Goal: Task Accomplishment & Management: Manage account settings

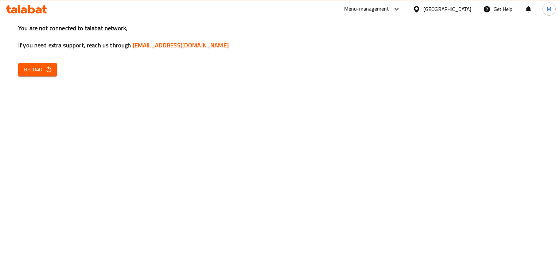
click at [52, 65] on button "Reload" at bounding box center [37, 69] width 39 height 13
click at [55, 69] on button "Reload" at bounding box center [37, 69] width 39 height 13
click at [36, 73] on span "Reload" at bounding box center [37, 69] width 27 height 9
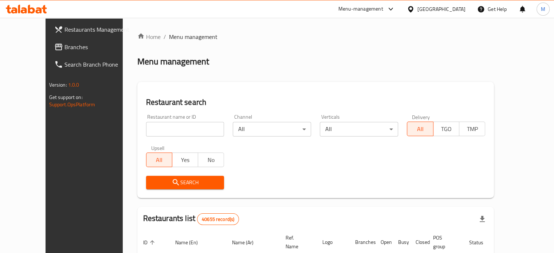
click at [161, 126] on input "search" at bounding box center [185, 129] width 78 height 15
paste input "697723"
type input "697723"
click button "Search" at bounding box center [185, 182] width 78 height 13
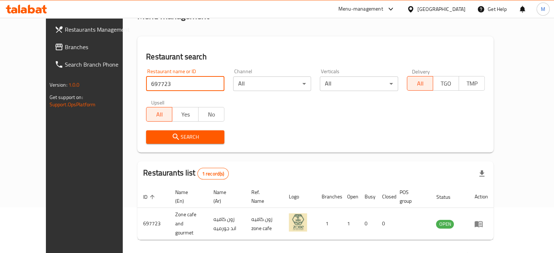
scroll to position [57, 0]
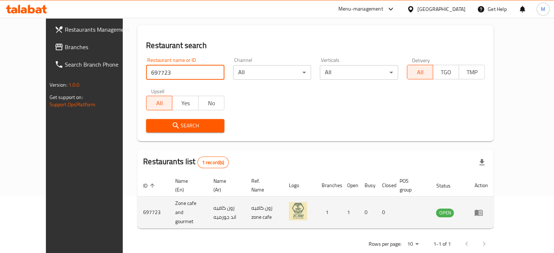
click at [483, 210] on icon "enhanced table" at bounding box center [479, 213] width 8 height 6
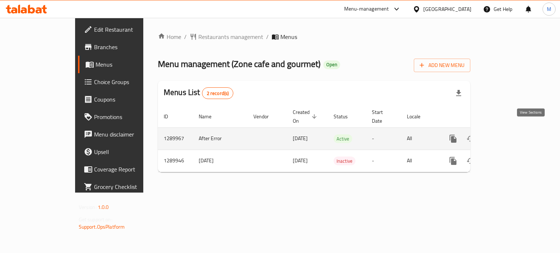
click at [510, 135] on icon "enhanced table" at bounding box center [505, 139] width 9 height 9
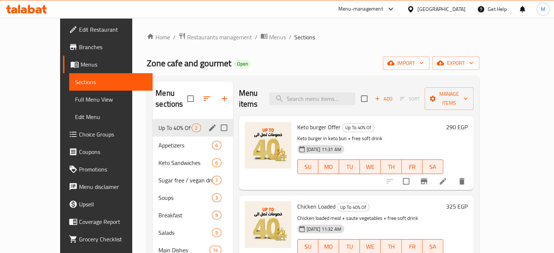
click at [217, 120] on input "Menu sections" at bounding box center [224, 127] width 15 height 15
checkbox input "true"
click at [208, 128] on icon "edit" at bounding box center [212, 128] width 9 height 9
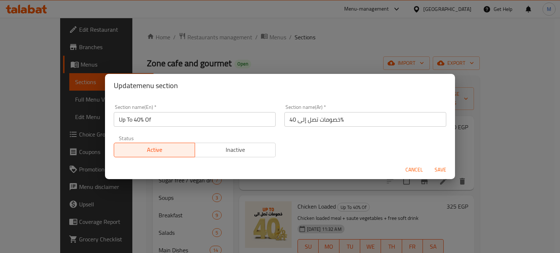
click at [226, 148] on span "Inactive" at bounding box center [235, 150] width 75 height 11
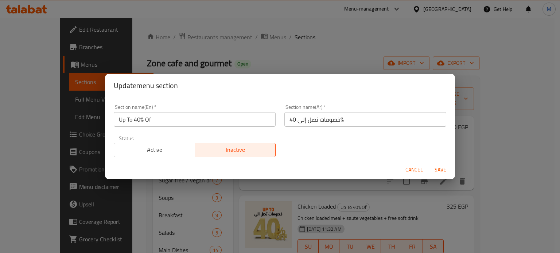
click at [442, 169] on span "Save" at bounding box center [440, 169] width 17 height 9
